Goal: Register for event/course

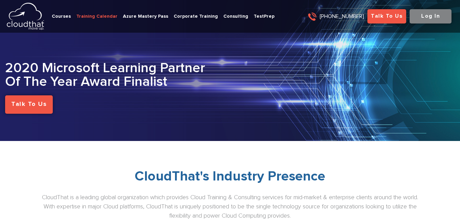
click at [101, 18] on link "Training Calendar" at bounding box center [96, 16] width 41 height 7
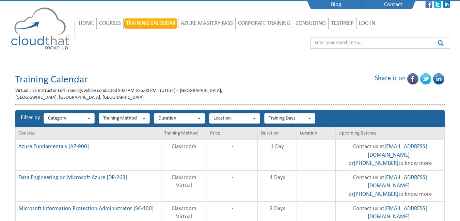
click at [43, 25] on img at bounding box center [40, 28] width 61 height 44
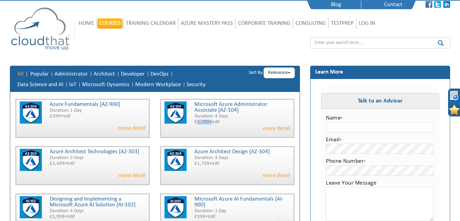
drag, startPoint x: 197, startPoint y: 123, endPoint x: 212, endPoint y: 123, distance: 14.7
click at [212, 123] on p "£1,799+VAT" at bounding box center [243, 122] width 96 height 5
drag, startPoint x: 214, startPoint y: 117, endPoint x: 231, endPoint y: 118, distance: 17.1
click at [231, 118] on p "Duration: 4 Days" at bounding box center [243, 116] width 96 height 5
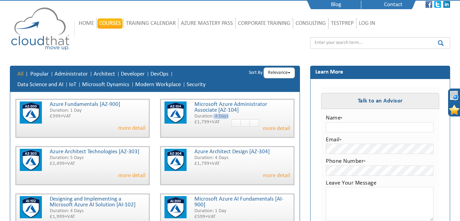
click at [231, 118] on p "Duration: 4 Days" at bounding box center [243, 116] width 96 height 5
drag, startPoint x: 218, startPoint y: 116, endPoint x: 219, endPoint y: 123, distance: 6.9
click at [219, 123] on div "Microsoft Azure Administrator Associate [AZ-104] Duration: 4 Days £1,799+VAT" at bounding box center [243, 114] width 96 height 24
click at [219, 123] on p "£1,799+VAT" at bounding box center [243, 122] width 96 height 5
drag, startPoint x: 197, startPoint y: 122, endPoint x: 211, endPoint y: 122, distance: 14.0
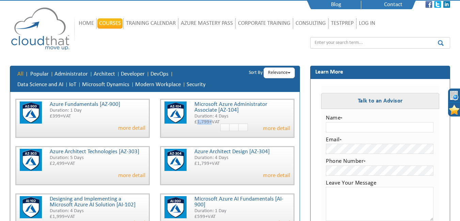
click at [211, 122] on p "£1,799+VAT" at bounding box center [243, 122] width 96 height 5
